Goal: Task Accomplishment & Management: Manage account settings

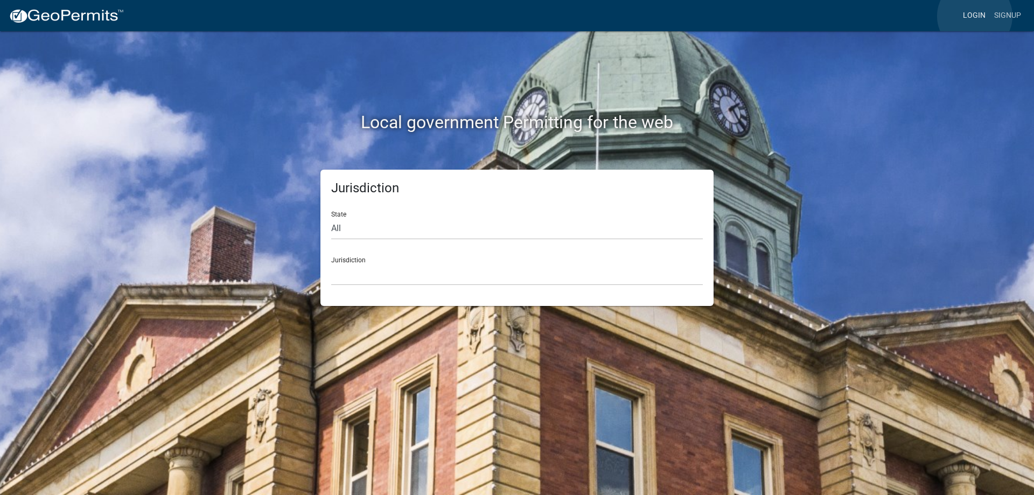
click at [975, 16] on link "Login" at bounding box center [973, 15] width 31 height 20
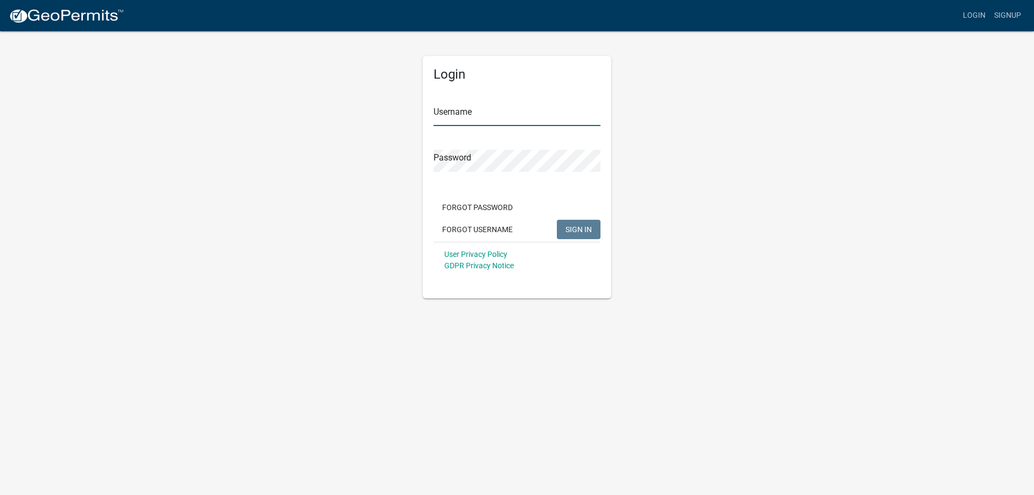
click at [469, 116] on input "Username" at bounding box center [516, 115] width 167 height 22
type input "[EMAIL_ADDRESS][DOMAIN_NAME]"
click at [466, 178] on form "Username [EMAIL_ADDRESS][DOMAIN_NAME] Password Forgot Password Forgot Username …" at bounding box center [516, 183] width 167 height 189
click at [571, 230] on span "SIGN IN" at bounding box center [578, 229] width 26 height 9
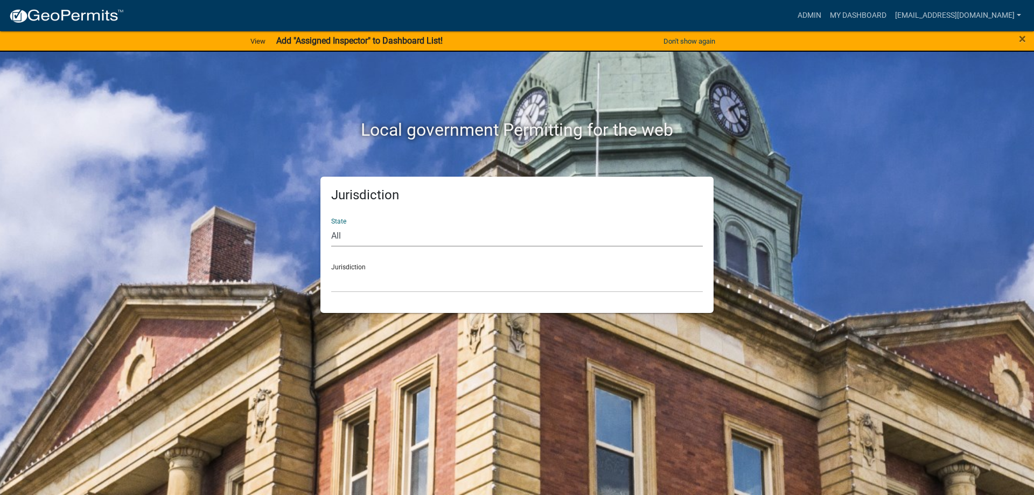
click at [341, 236] on select "All [US_STATE] [US_STATE] [US_STATE] [US_STATE] [US_STATE] [US_STATE] [US_STATE…" at bounding box center [517, 236] width 372 height 22
select select "[US_STATE]"
click at [331, 225] on select "All [US_STATE] [US_STATE] [US_STATE] [US_STATE] [US_STATE] [US_STATE] [US_STATE…" at bounding box center [517, 236] width 372 height 22
drag, startPoint x: 376, startPoint y: 279, endPoint x: 376, endPoint y: 286, distance: 7.0
click at [376, 279] on select "[GEOGRAPHIC_DATA], [US_STATE] [GEOGRAPHIC_DATA], [US_STATE]" at bounding box center [517, 281] width 372 height 22
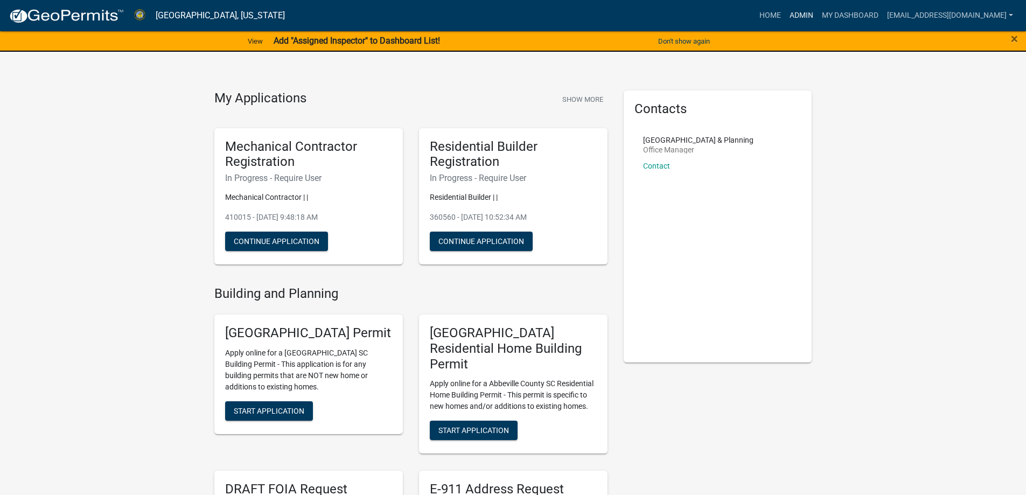
click at [785, 15] on link "Admin" at bounding box center [801, 15] width 32 height 20
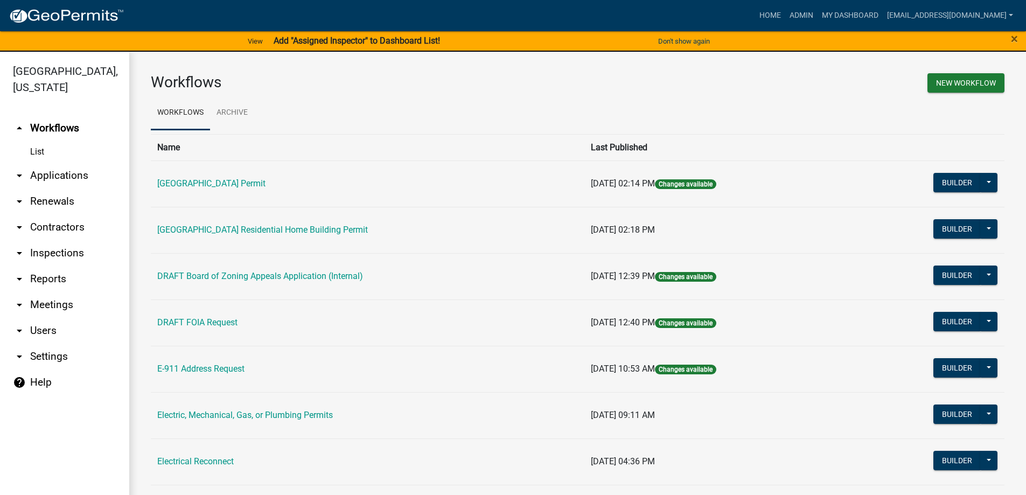
click at [48, 173] on link "arrow_drop_down Applications" at bounding box center [64, 176] width 129 height 26
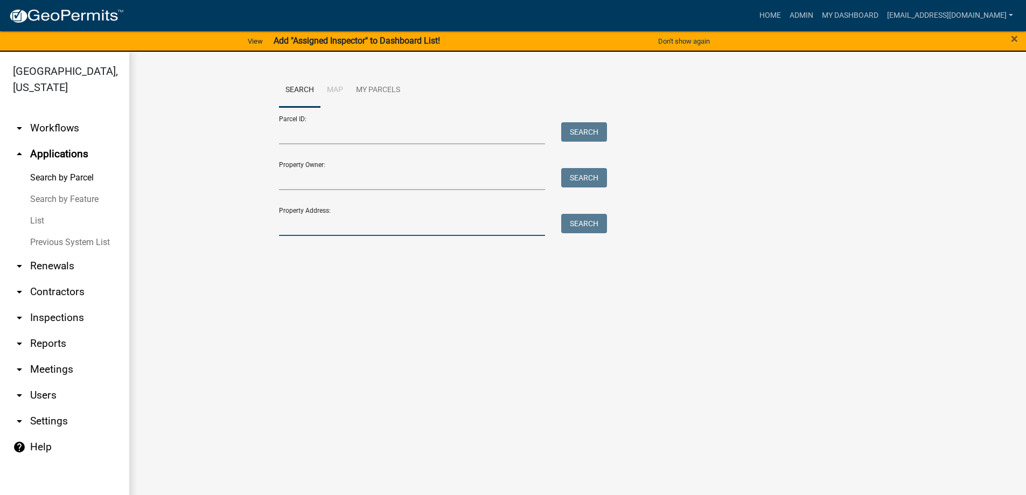
click at [336, 226] on input "Property Address:" at bounding box center [412, 225] width 267 height 22
type input "494 [PERSON_NAME]"
click at [573, 222] on button "Search" at bounding box center [584, 223] width 46 height 19
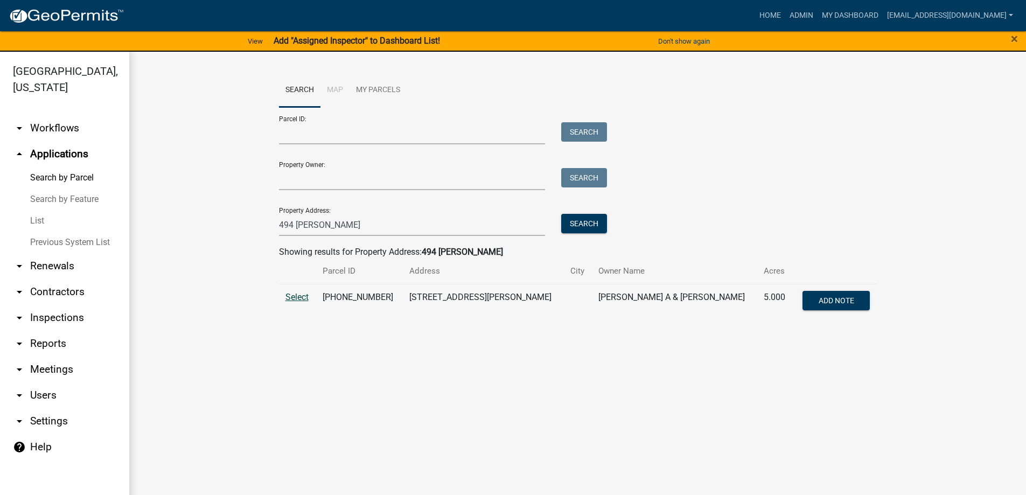
click at [299, 296] on span "Select" at bounding box center [296, 297] width 23 height 10
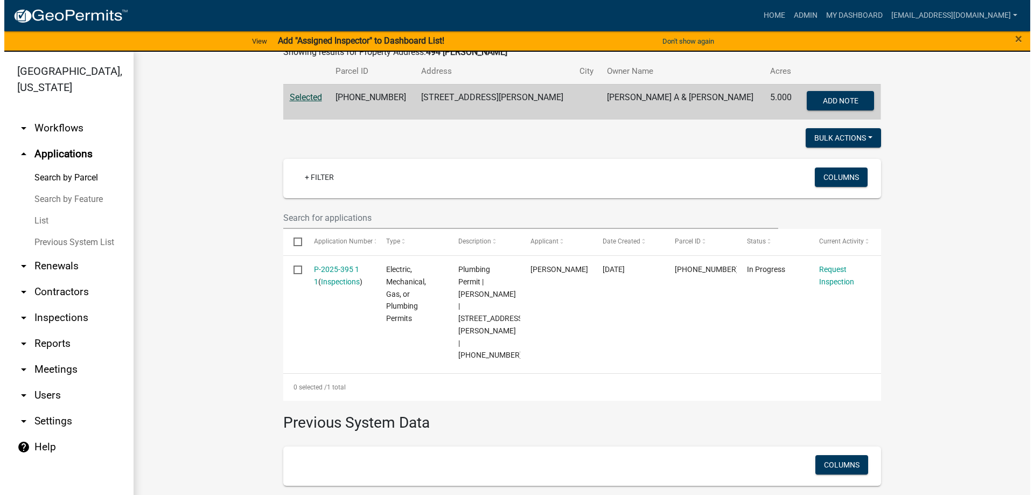
scroll to position [207, 0]
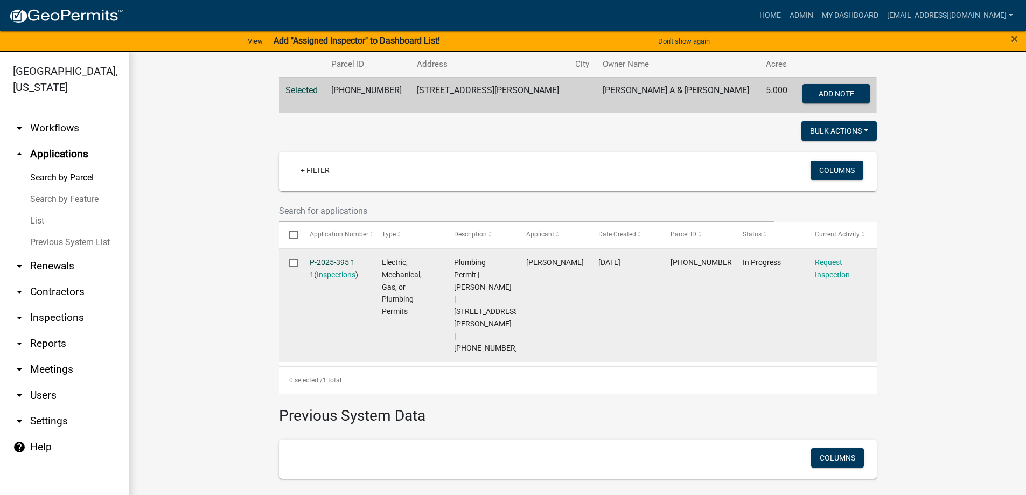
click at [321, 260] on link "P-2025-395 1 1" at bounding box center [332, 268] width 45 height 21
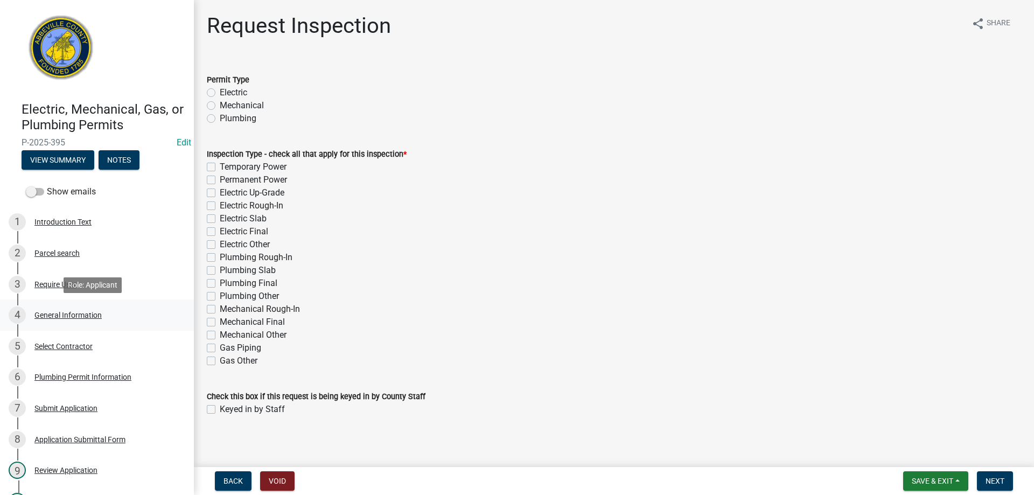
click at [59, 313] on div "General Information" at bounding box center [67, 315] width 67 height 8
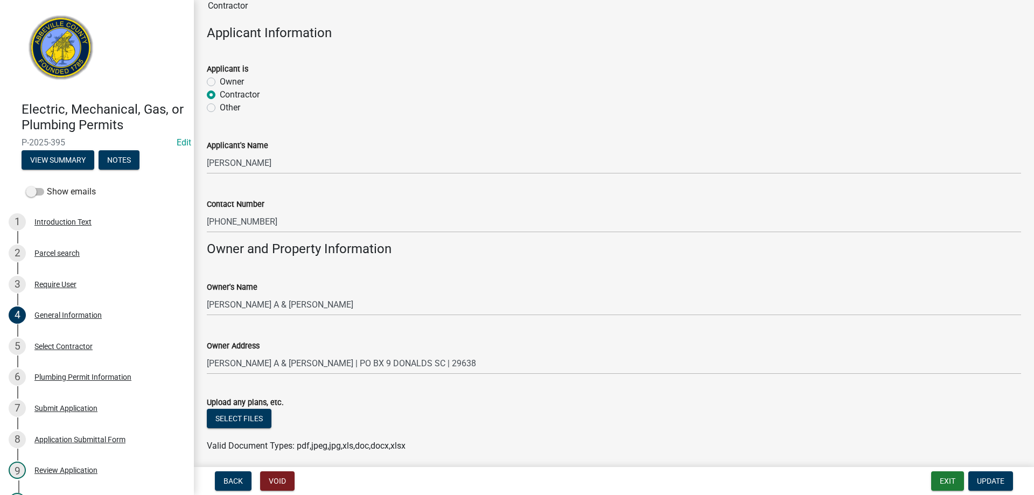
scroll to position [630, 0]
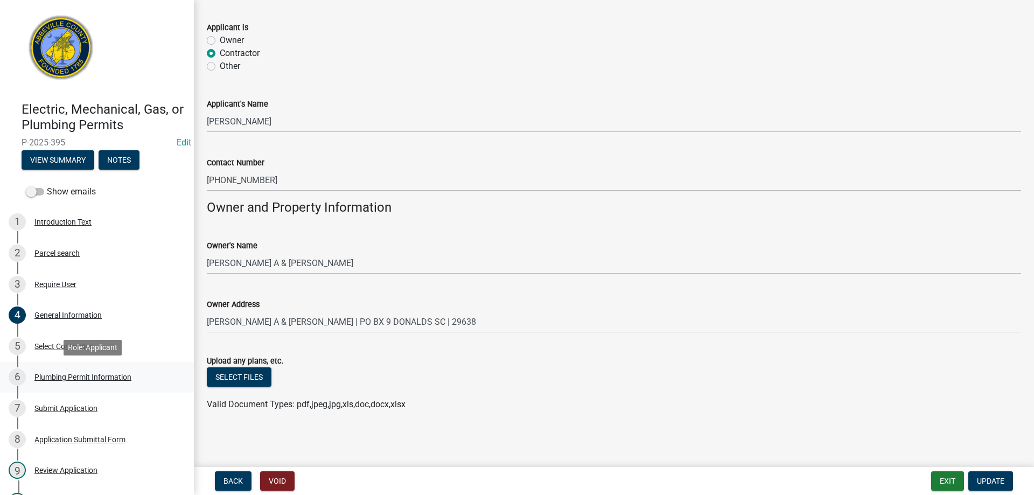
click at [72, 374] on div "Plumbing Permit Information" at bounding box center [82, 377] width 97 height 8
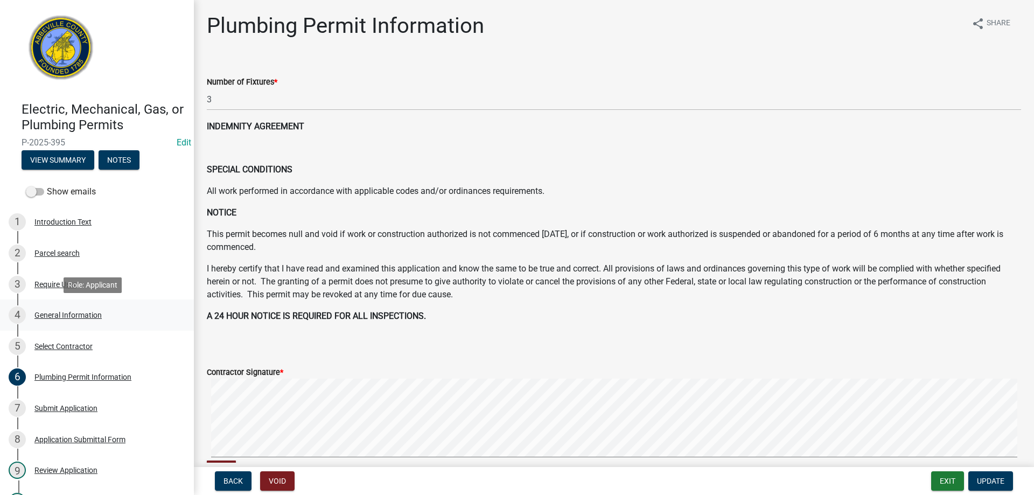
click at [65, 316] on div "General Information" at bounding box center [67, 315] width 67 height 8
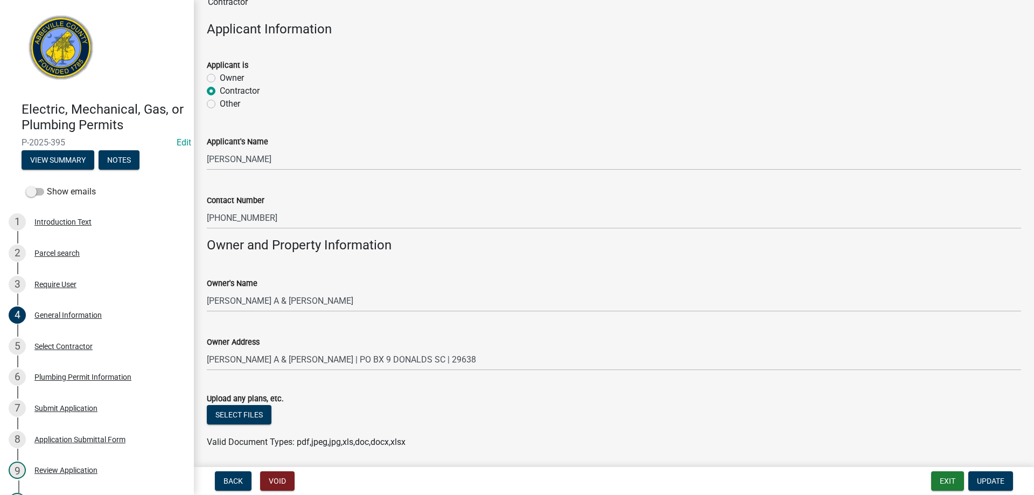
scroll to position [630, 0]
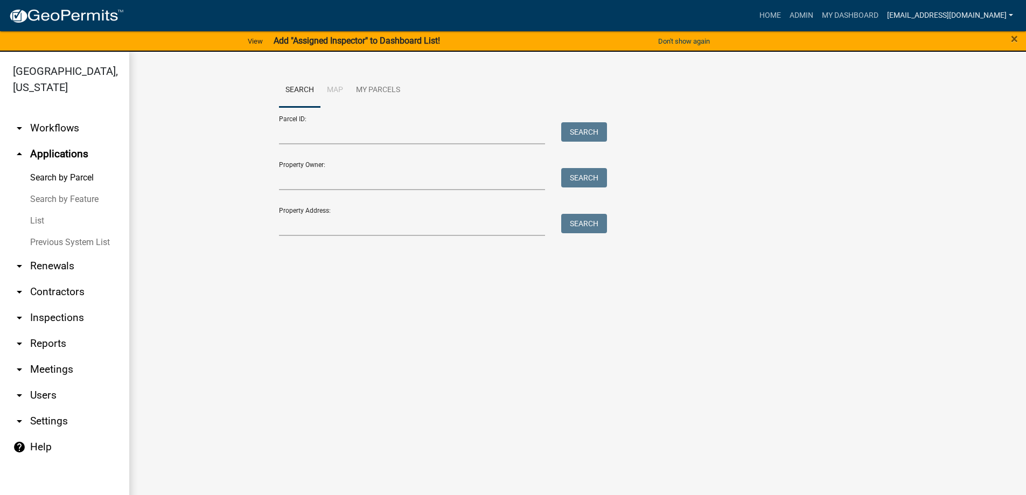
click at [926, 14] on link "[EMAIL_ADDRESS][DOMAIN_NAME]" at bounding box center [949, 15] width 135 height 20
click at [966, 104] on link "Logout" at bounding box center [974, 105] width 86 height 26
